Goal: Task Accomplishment & Management: Use online tool/utility

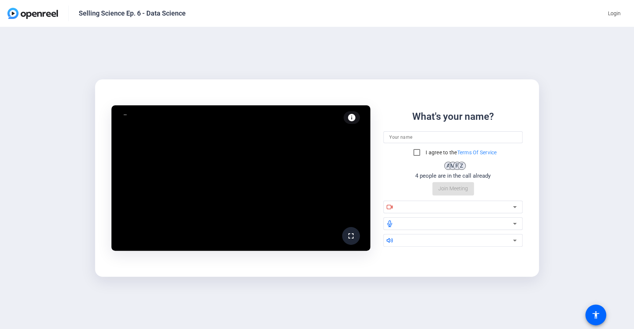
click at [579, 69] on div "fullscreen info Test your audio and video What's your name? I agree to the Term…" at bounding box center [317, 178] width 634 height 302
click at [410, 135] on input at bounding box center [453, 137] width 128 height 9
type input "[PERSON_NAME]"
click at [414, 154] on input "I agree to the Terms Of Service" at bounding box center [416, 152] width 15 height 15
click at [520, 174] on div "What's your name? [PERSON_NAME] I agree to the Terms Of Service A M P A Z 5 peo…" at bounding box center [453, 153] width 140 height 86
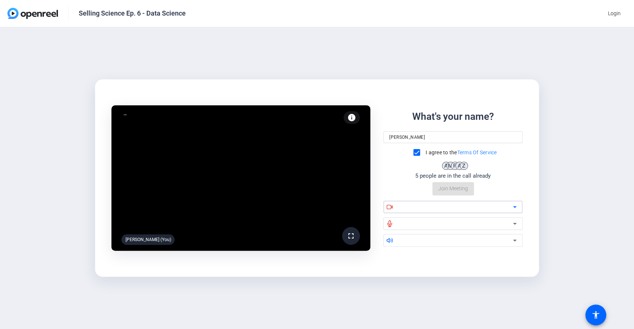
click at [515, 208] on icon at bounding box center [515, 208] width 4 height 2
click at [516, 205] on icon at bounding box center [514, 207] width 9 height 9
click at [390, 204] on icon at bounding box center [389, 207] width 7 height 7
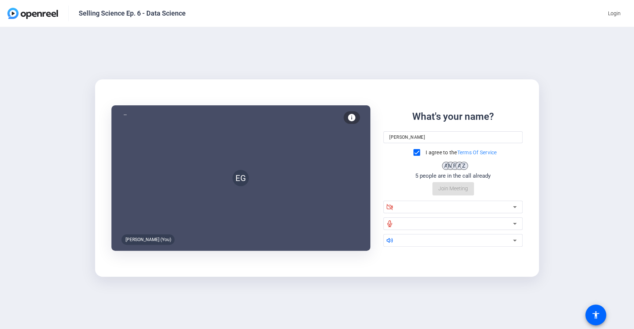
click at [450, 190] on div "What's your name? [PERSON_NAME] I agree to the Terms Of Service A M P A Z 5 peo…" at bounding box center [453, 153] width 140 height 86
click at [269, 224] on div "EG" at bounding box center [240, 178] width 259 height 146
click at [453, 192] on div "What's your name? [PERSON_NAME] I agree to the Terms Of Service A M P A Z 5 peo…" at bounding box center [453, 153] width 140 height 86
click at [514, 238] on icon at bounding box center [514, 240] width 9 height 9
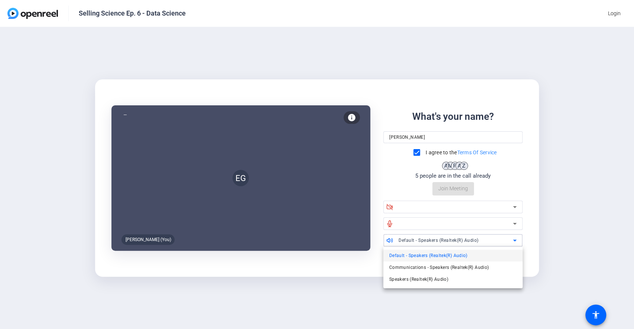
click at [514, 238] on div at bounding box center [317, 164] width 634 height 329
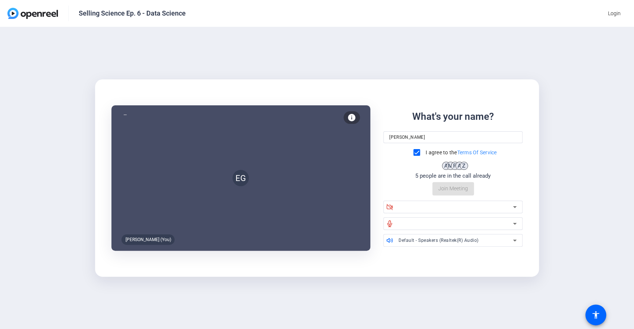
click at [232, 323] on div "EG Ed Gust (You) info Test your audio and video What's your name? Ed Gust I agr…" at bounding box center [317, 178] width 634 height 302
click at [122, 116] on div at bounding box center [124, 114] width 7 height 7
click at [352, 114] on mat-icon "info" at bounding box center [351, 117] width 9 height 9
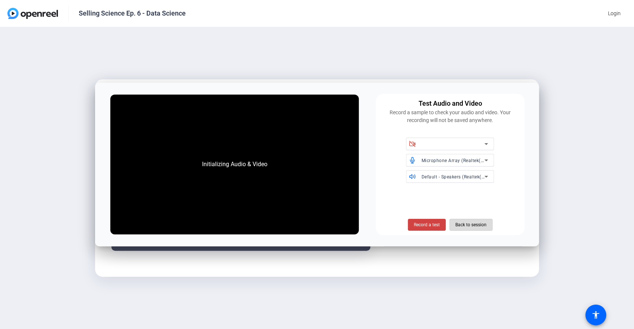
click at [473, 225] on span "Back to session" at bounding box center [470, 225] width 31 height 14
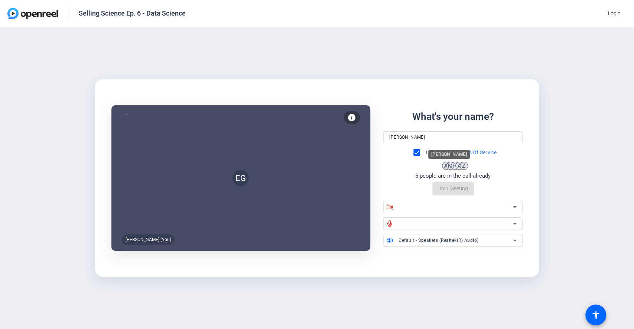
click at [444, 168] on div "A" at bounding box center [446, 166] width 8 height 8
click at [108, 321] on div "EG Ed Gust (You) info Test your audio and video What's your name? Ed Gust I agr…" at bounding box center [317, 178] width 634 height 302
click at [447, 189] on div "What's your name? Ed Gust I agree to the Terms Of Service A M P A Z 5 people ar…" at bounding box center [453, 153] width 140 height 86
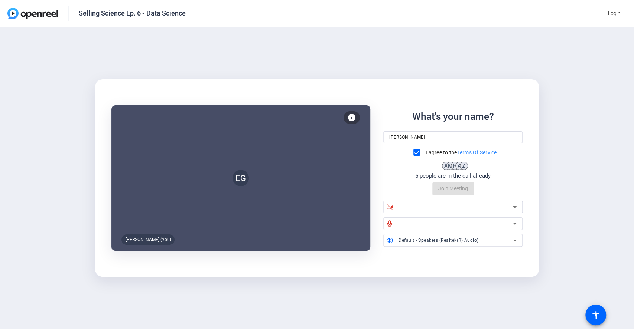
click at [447, 189] on div "What's your name? Ed Gust I agree to the Terms Of Service A M P A Z 5 people ar…" at bounding box center [453, 153] width 140 height 86
click at [420, 140] on input "[PERSON_NAME]" at bounding box center [453, 137] width 128 height 9
click at [413, 155] on input "I agree to the Terms Of Service" at bounding box center [416, 152] width 15 height 15
click at [413, 153] on input "I agree to the Terms Of Service" at bounding box center [416, 152] width 15 height 15
checkbox input "true"
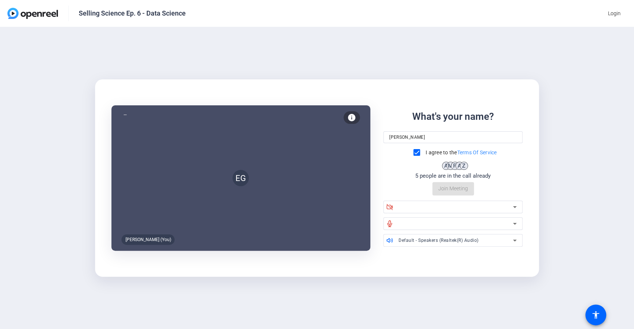
click at [452, 192] on div "What's your name? Ed Gust I agree to the Terms Of Service A M P A Z 5 people ar…" at bounding box center [453, 153] width 140 height 86
click at [210, 204] on div "EG" at bounding box center [240, 178] width 259 height 146
click at [212, 199] on div "EG" at bounding box center [240, 178] width 259 height 146
click at [122, 113] on div at bounding box center [124, 114] width 7 height 7
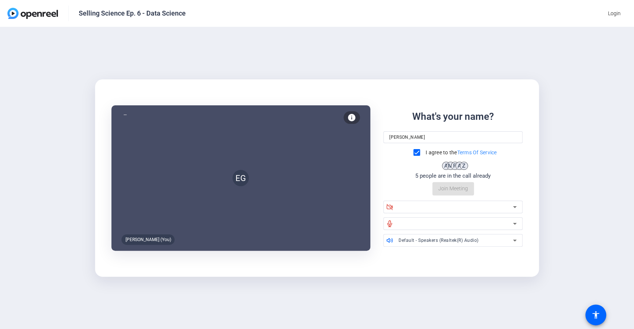
click at [351, 113] on mat-icon "info" at bounding box center [351, 117] width 9 height 9
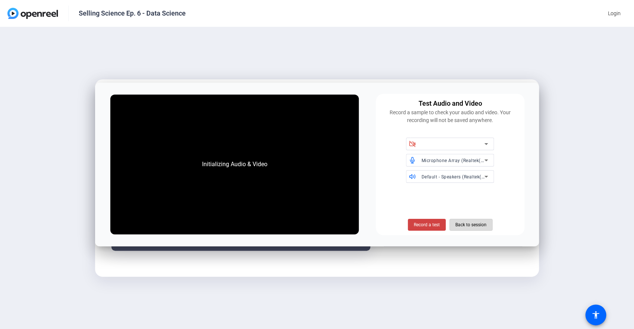
click at [475, 220] on span "Back to session" at bounding box center [470, 225] width 31 height 14
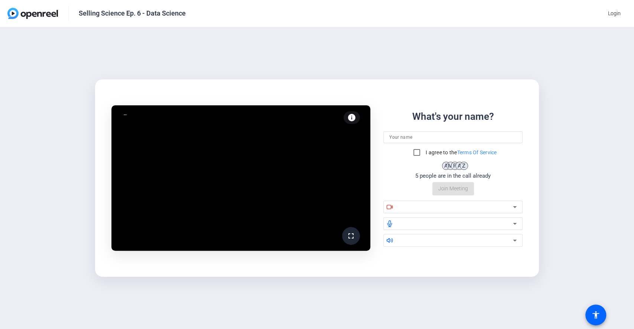
click at [465, 189] on div "What's your name? I agree to the Terms Of Service A M P A Z 5 people are in the…" at bounding box center [453, 153] width 140 height 86
click at [399, 135] on input at bounding box center [453, 137] width 128 height 9
type input "[PERSON_NAME]"
click at [415, 151] on input "I agree to the Terms Of Service" at bounding box center [416, 152] width 15 height 15
checkbox input "true"
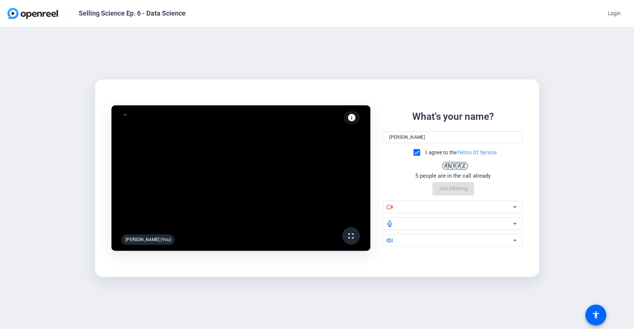
click at [455, 192] on div "What's your name? [PERSON_NAME] I agree to the Terms Of Service A M P A Z 5 peo…" at bounding box center [453, 153] width 140 height 86
click at [342, 56] on div "fullscreen Ed Gust (You) info Test your audio and video What's your name? Ed Gu…" at bounding box center [317, 178] width 634 height 302
click at [442, 189] on div "What's your name? Ed Gust I agree to the Terms Of Service A M P A Z L 6 people …" at bounding box center [453, 153] width 140 height 86
click at [316, 63] on div "fullscreen Ed Gust (You) info Test your audio and video What's your name? Ed Gu…" at bounding box center [317, 178] width 634 height 302
drag, startPoint x: 394, startPoint y: 126, endPoint x: 394, endPoint y: 132, distance: 5.6
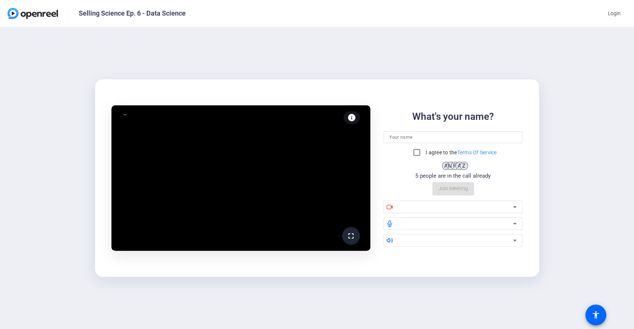
click at [394, 126] on div "What's your name? I agree to the Terms Of Service A M P A Z 5 people are in the…" at bounding box center [453, 153] width 140 height 86
click at [394, 134] on input at bounding box center [453, 137] width 128 height 9
type input "[PERSON_NAME]"
click at [415, 152] on input "I agree to the Terms Of Service" at bounding box center [416, 152] width 15 height 15
checkbox input "true"
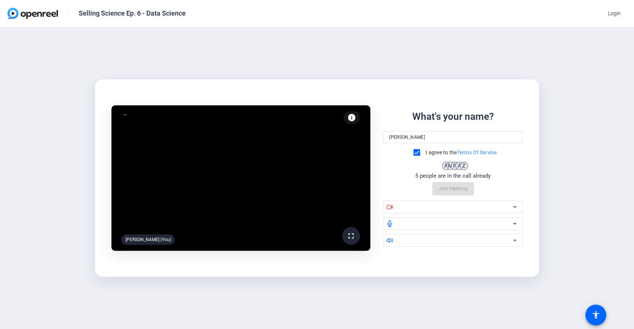
click at [449, 188] on div "What's your name? Ed Gust I agree to the Terms Of Service A M P A Z 5 people ar…" at bounding box center [453, 153] width 140 height 86
click at [389, 137] on input at bounding box center [453, 137] width 128 height 9
type input "[PERSON_NAME]"
click at [412, 152] on input "I agree to the Terms Of Service" at bounding box center [416, 152] width 15 height 15
checkbox input "true"
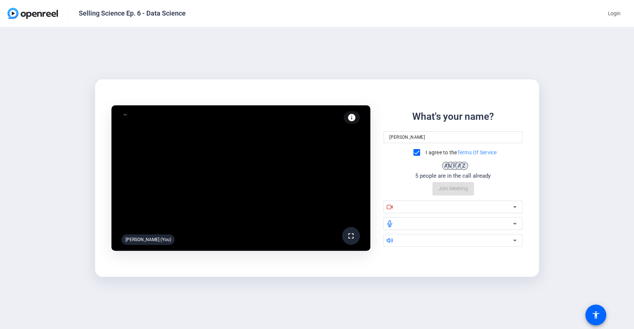
click at [444, 190] on div "What's your name? Ed Gust I agree to the Terms Of Service A M P A Z 5 people ar…" at bounding box center [453, 153] width 140 height 86
click at [314, 198] on video at bounding box center [240, 178] width 259 height 146
click at [311, 194] on video at bounding box center [240, 178] width 259 height 146
click at [140, 225] on video at bounding box center [240, 178] width 259 height 146
click at [136, 237] on div "[PERSON_NAME] (You)" at bounding box center [147, 240] width 53 height 10
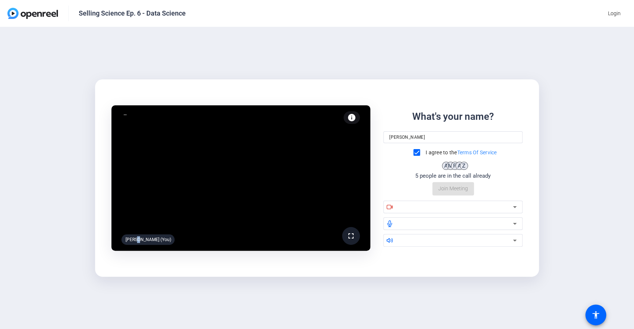
click at [351, 235] on mat-icon "fullscreen" at bounding box center [351, 236] width 9 height 9
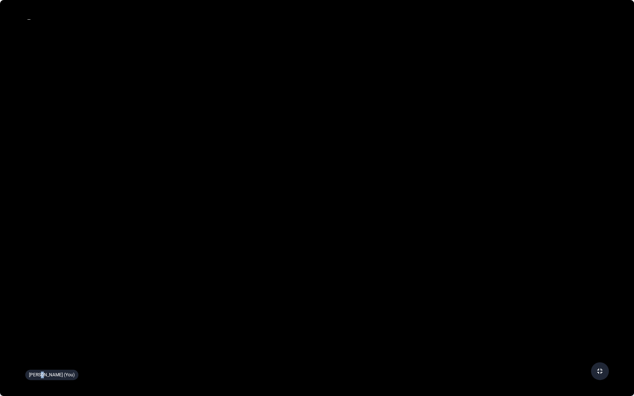
drag, startPoint x: 273, startPoint y: 38, endPoint x: 373, endPoint y: 39, distance: 99.9
click at [273, 38] on video at bounding box center [317, 198] width 634 height 396
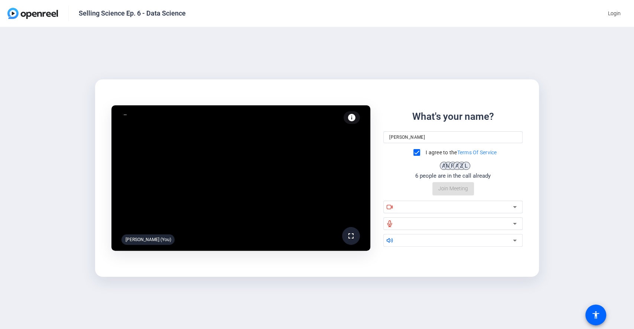
click at [351, 238] on mat-icon "fullscreen" at bounding box center [351, 236] width 9 height 9
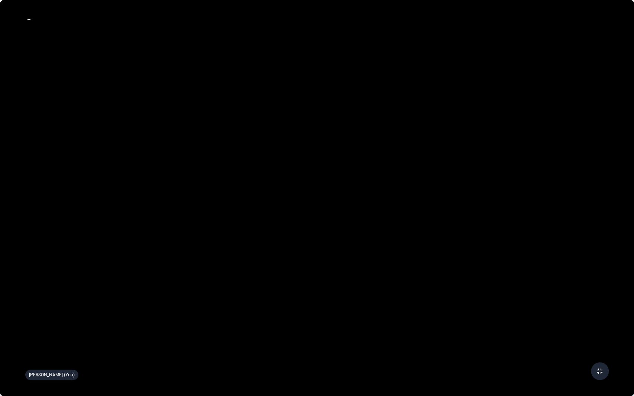
click at [547, 53] on video at bounding box center [317, 198] width 634 height 396
click at [563, 64] on video at bounding box center [317, 198] width 634 height 396
click at [166, 110] on video at bounding box center [317, 198] width 634 height 396
click at [598, 329] on span at bounding box center [600, 372] width 18 height 18
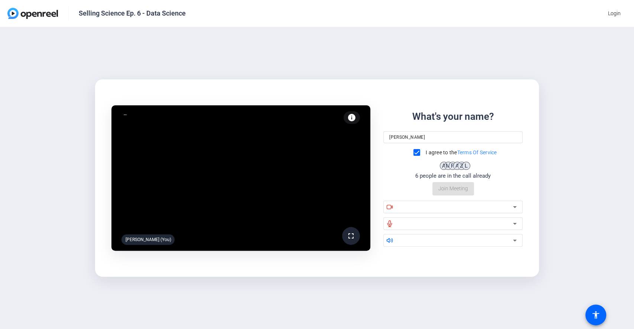
click at [241, 171] on video at bounding box center [240, 178] width 259 height 146
click at [388, 206] on icon at bounding box center [389, 207] width 7 height 7
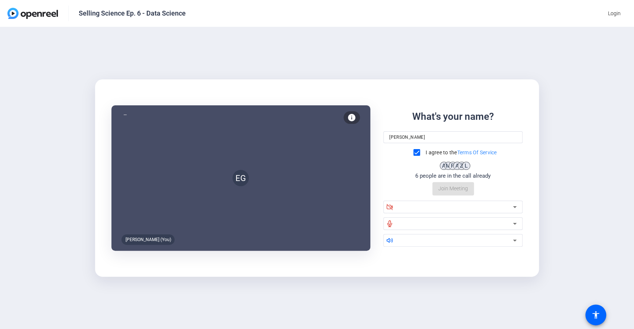
click at [517, 207] on icon at bounding box center [514, 207] width 9 height 9
click at [513, 207] on icon at bounding box center [514, 207] width 9 height 9
click at [514, 207] on icon at bounding box center [515, 208] width 4 height 2
click at [396, 210] on div at bounding box center [390, 207] width 15 height 7
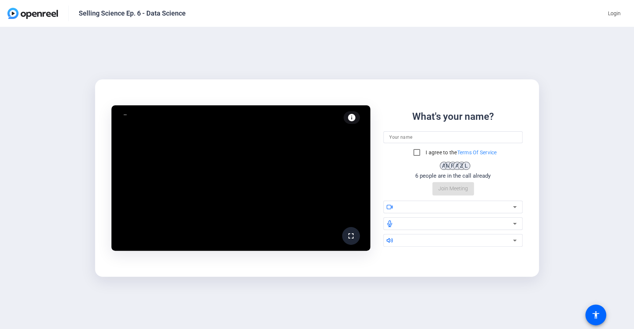
click at [392, 137] on input at bounding box center [453, 137] width 128 height 9
type input "[PERSON_NAME]"
click at [417, 153] on input "I agree to the Terms Of Service" at bounding box center [416, 152] width 15 height 15
checkbox input "true"
click at [446, 188] on div "What's your name? [PERSON_NAME] I agree to the Terms Of Service A M P A Z L 6 p…" at bounding box center [453, 153] width 140 height 86
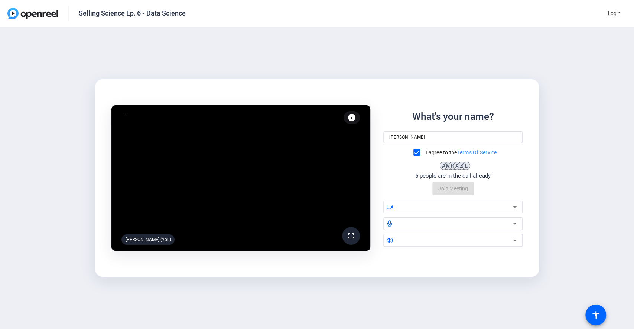
click at [563, 180] on div "fullscreen [PERSON_NAME] (You) info Test your audio and video What's your name?…" at bounding box center [317, 178] width 634 height 302
click at [500, 175] on div "What's your name? [PERSON_NAME] I agree to the Terms Of Service A M P A Z L 6 p…" at bounding box center [453, 153] width 140 height 86
click at [392, 184] on div "What's your name? [PERSON_NAME] I agree to the Terms Of Service A M P A Z L 6 p…" at bounding box center [453, 153] width 140 height 86
click at [446, 190] on div "What's your name? [PERSON_NAME] I agree to the Terms Of Service A M P A Z L 6 p…" at bounding box center [453, 153] width 140 height 86
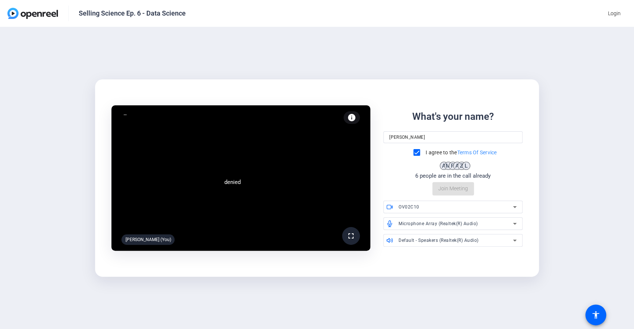
click at [260, 156] on video at bounding box center [240, 178] width 259 height 146
click at [455, 189] on div "What's your name? [PERSON_NAME] I agree to the Terms Of Service A M P A Z L 6 p…" at bounding box center [453, 153] width 140 height 86
click at [416, 153] on input "I agree to the Terms Of Service" at bounding box center [416, 152] width 15 height 15
checkbox input "true"
click at [404, 131] on div at bounding box center [453, 137] width 128 height 12
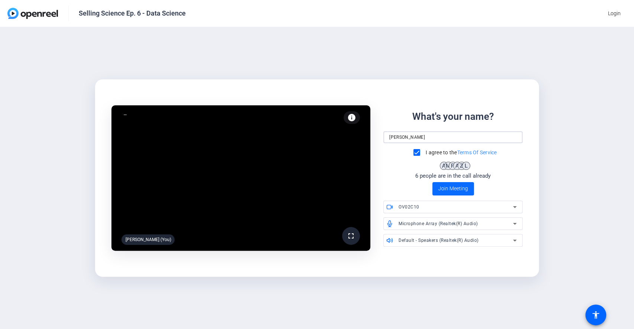
type input "[PERSON_NAME]"
click at [442, 190] on span "Join Meeting" at bounding box center [453, 189] width 30 height 8
